Goal: Task Accomplishment & Management: Complete application form

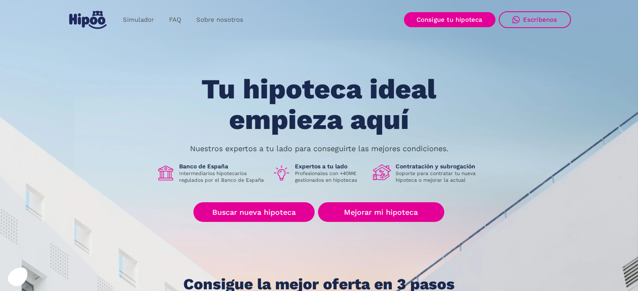
scroll to position [42, 0]
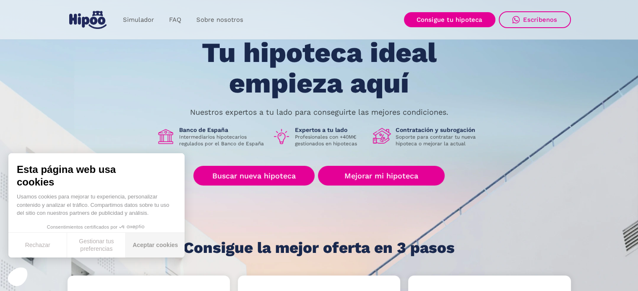
click at [153, 249] on button "Aceptar cookies" at bounding box center [155, 245] width 59 height 25
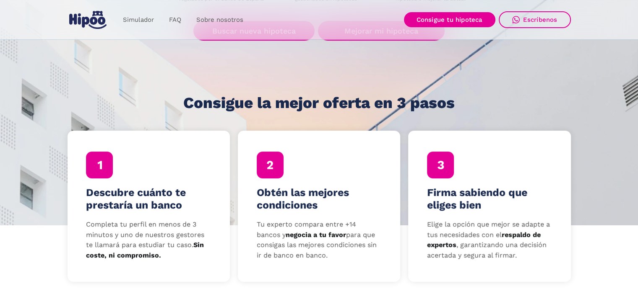
scroll to position [168, 0]
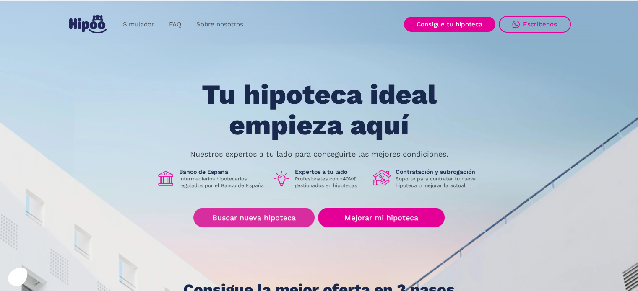
click at [267, 217] on link "Buscar nueva hipoteca" at bounding box center [253, 218] width 121 height 20
